Goal: Obtain resource: Download file/media

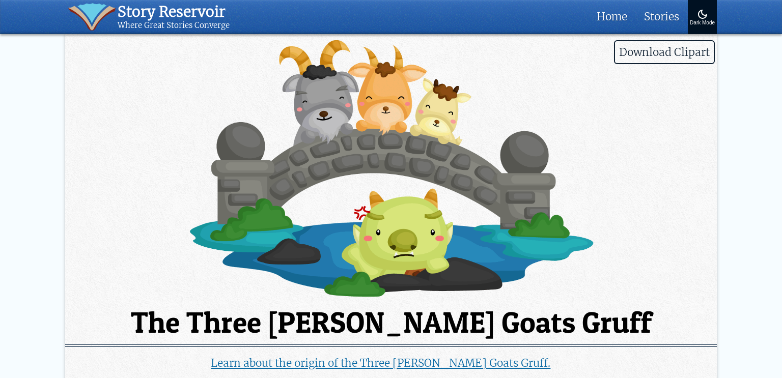
click at [623, 46] on span "Download Clipart" at bounding box center [664, 52] width 101 height 24
click at [329, 173] on img at bounding box center [390, 168] width 651 height 261
click at [278, 221] on img at bounding box center [390, 168] width 651 height 261
click at [499, 156] on img at bounding box center [390, 168] width 651 height 261
click at [427, 214] on img at bounding box center [390, 168] width 651 height 261
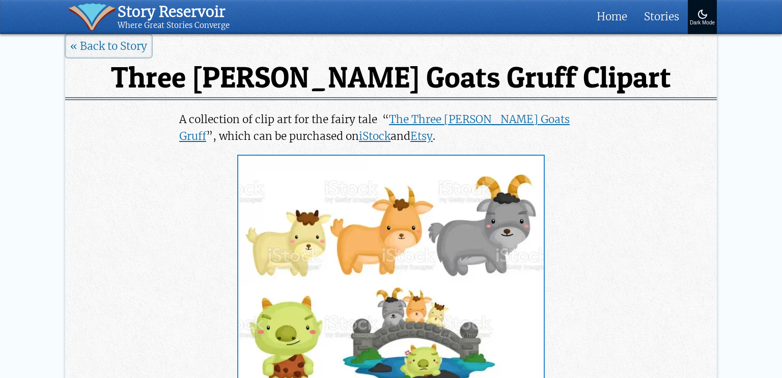
click at [426, 214] on img at bounding box center [390, 283] width 305 height 254
